Goal: Information Seeking & Learning: Find specific page/section

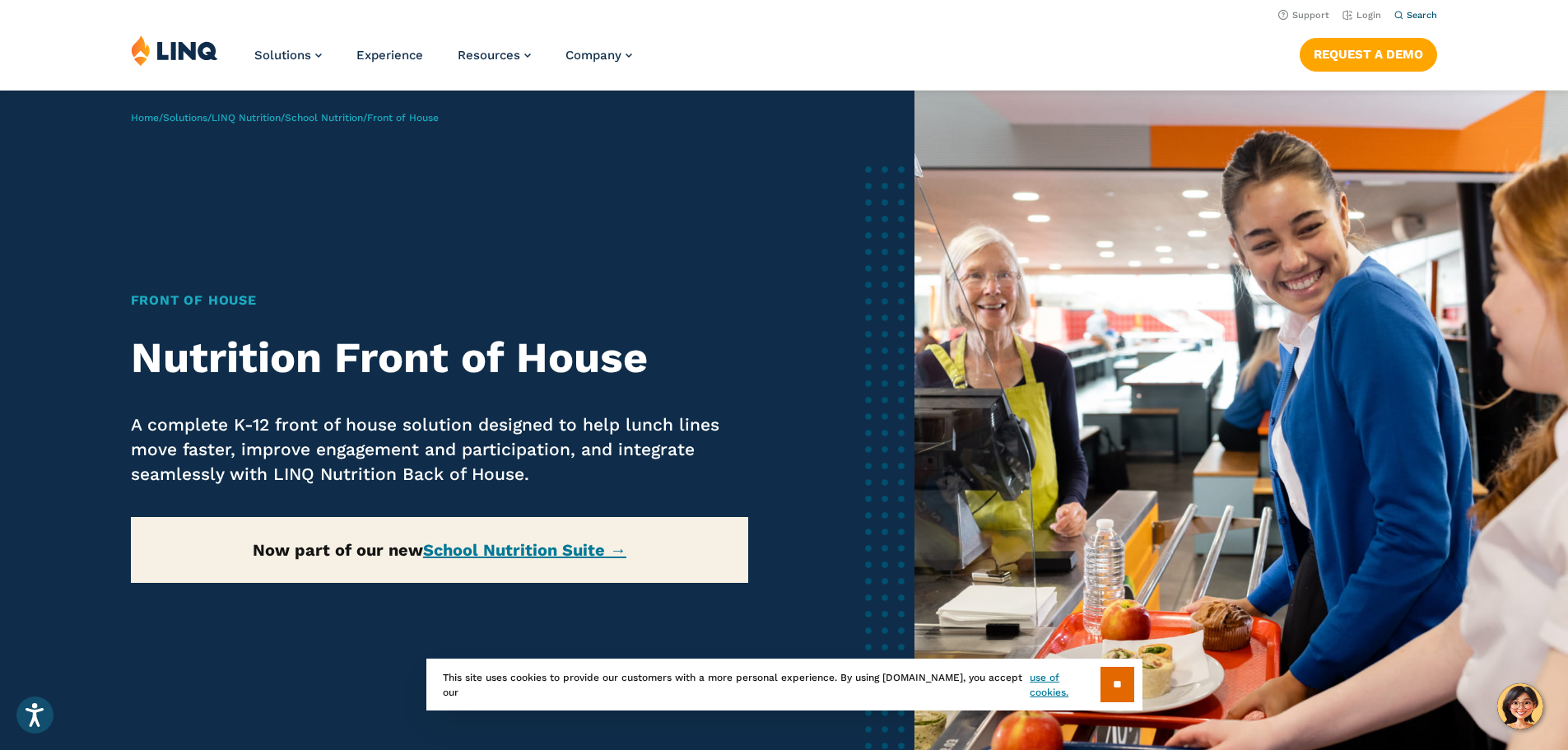
click at [1407, 16] on span "Search" at bounding box center [1422, 15] width 31 height 11
type input "**********"
click at [1417, 44] on button "Submit Search" at bounding box center [1417, 44] width 1 height 1
